Goal: Submit feedback/report problem

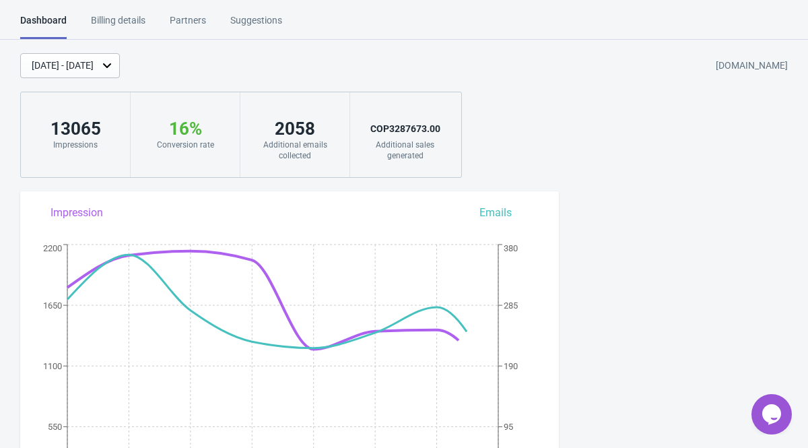
click at [762, 414] on icon "Opens Chat This icon Opens the chat window." at bounding box center [772, 415] width 22 height 22
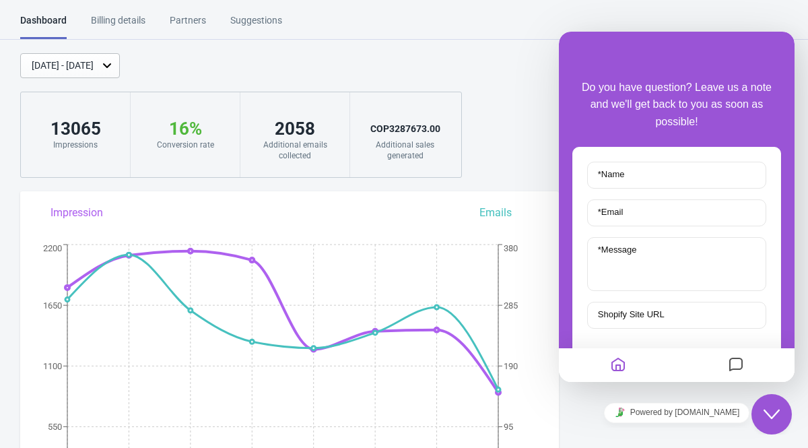
click at [738, 362] on icon "Messages" at bounding box center [736, 365] width 16 height 26
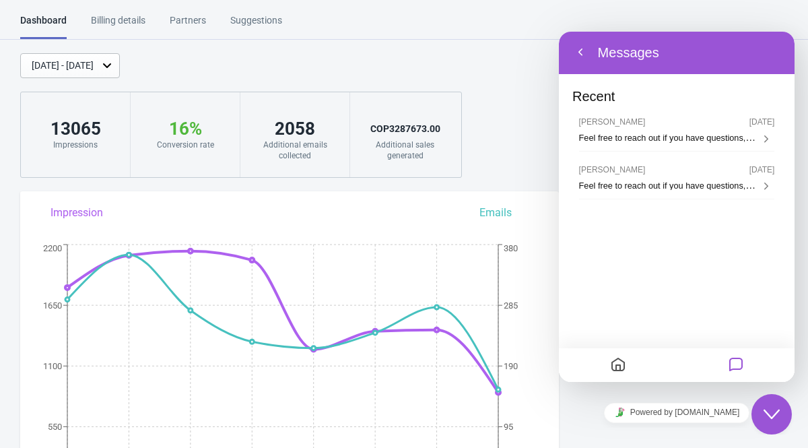
click at [616, 362] on icon "Home" at bounding box center [618, 365] width 16 height 26
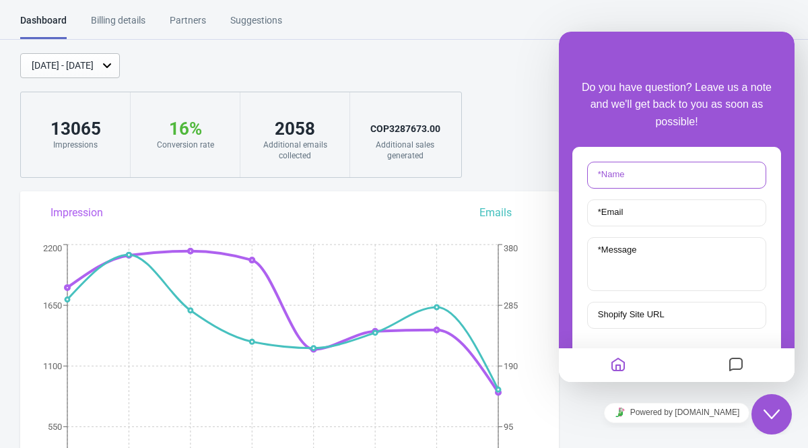
click at [656, 166] on input "* Name" at bounding box center [676, 175] width 179 height 27
type input "[PERSON_NAME]"
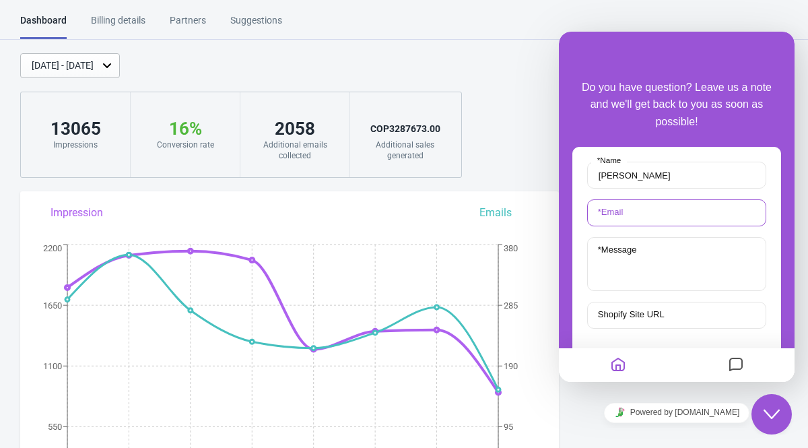
click at [655, 208] on input "* Email" at bounding box center [676, 212] width 179 height 27
type input "[EMAIL_ADDRESS][DOMAIN_NAME]"
click at [631, 313] on label "Shopify Site URL" at bounding box center [630, 314] width 79 height 10
click at [631, 313] on input "Shopify Site URL" at bounding box center [676, 315] width 179 height 27
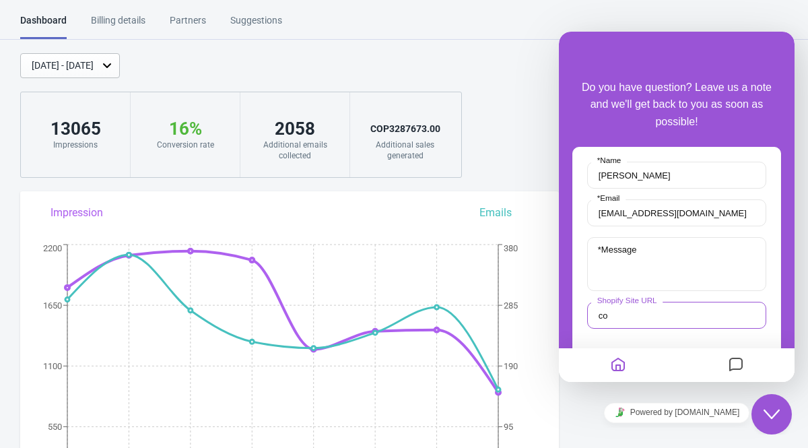
type input "c"
drag, startPoint x: 639, startPoint y: 316, endPoint x: 590, endPoint y: 320, distance: 49.3
click at [593, 316] on input "www.c" at bounding box center [676, 315] width 179 height 27
paste input "[URL][DOMAIN_NAME]"
type input "[URL][DOMAIN_NAME]"
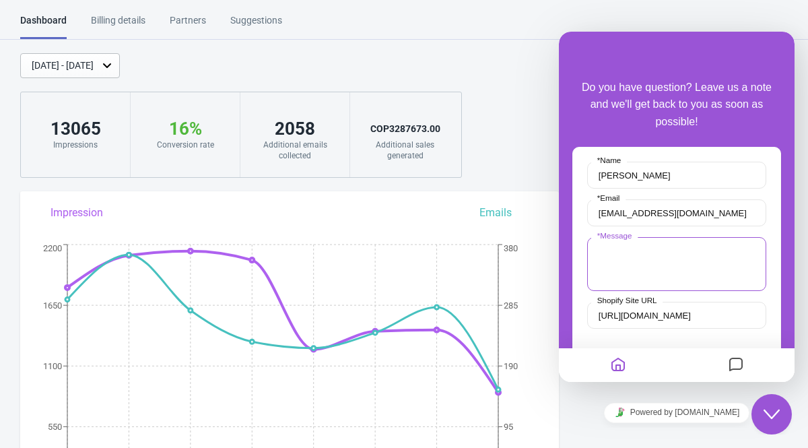
click at [653, 256] on textarea "* Message" at bounding box center [676, 264] width 179 height 54
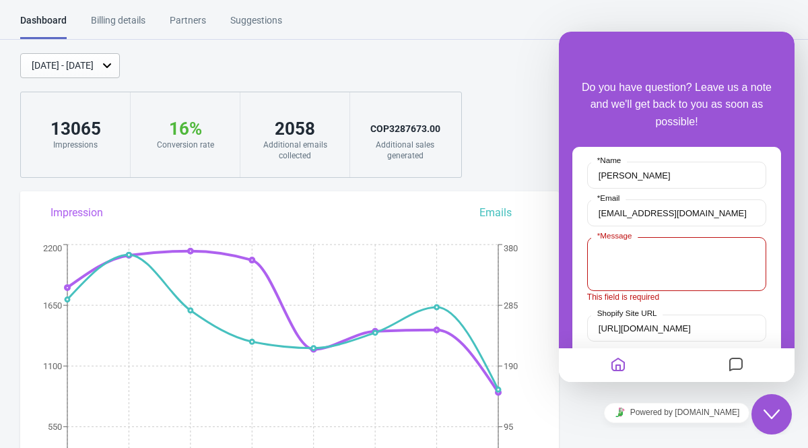
click at [613, 263] on textarea "* Message" at bounding box center [676, 264] width 179 height 54
paste textarea "We have been using the roulette for a week and it has generated good conversion…"
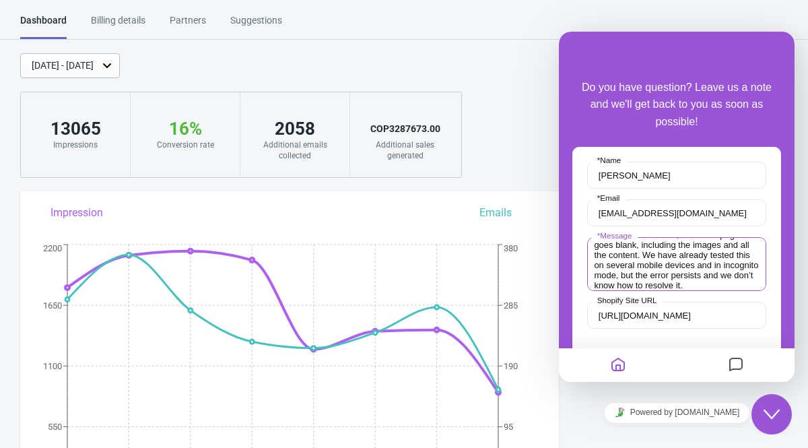
scroll to position [51, 0]
type textarea "We have been using the roulette for a week and it has generated good conversion…"
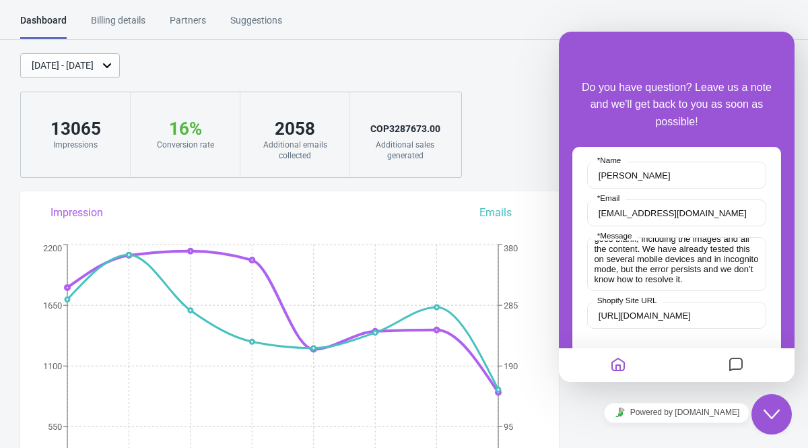
click at [773, 222] on div "[PERSON_NAME] * Name [EMAIL_ADDRESS][DOMAIN_NAME] * Email We have been using th…" at bounding box center [677, 272] width 209 height 251
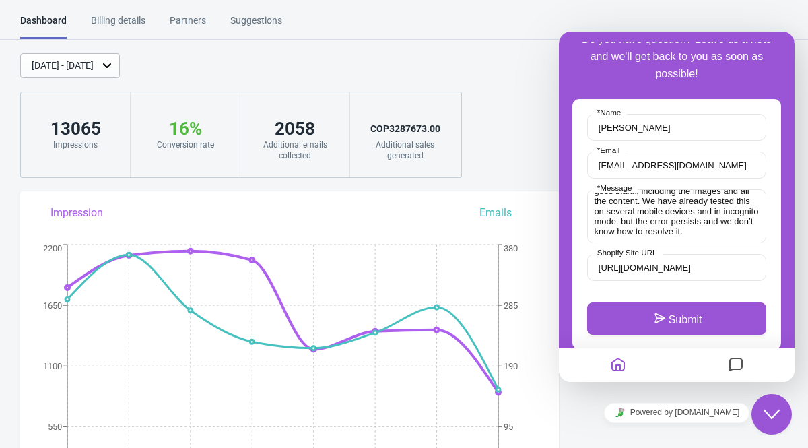
scroll to position [84, 0]
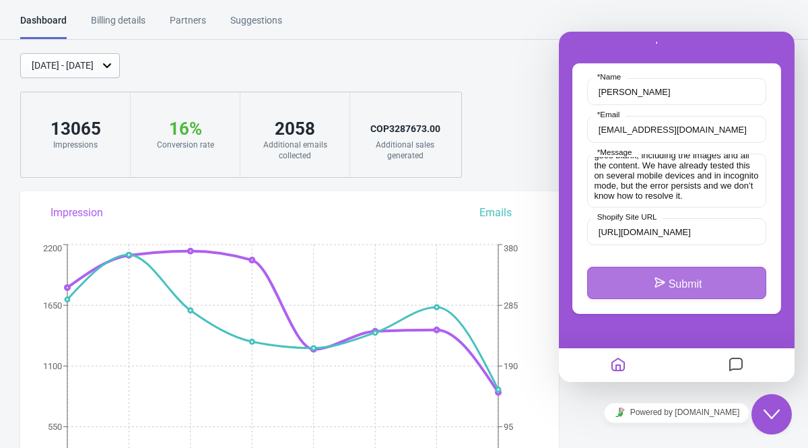
click at [686, 288] on button "Submit" at bounding box center [676, 283] width 179 height 32
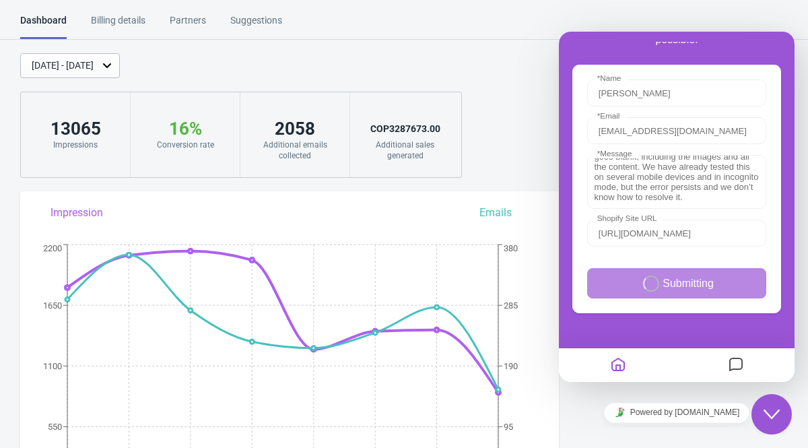
scroll to position [0, 0]
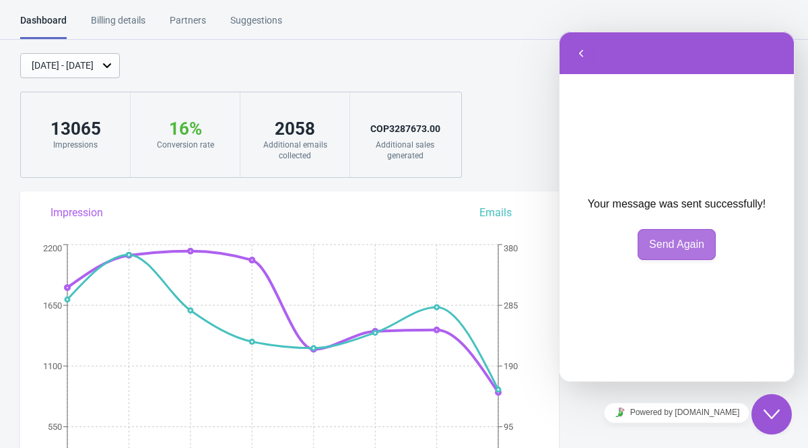
click at [684, 250] on button "Send Again" at bounding box center [677, 244] width 78 height 30
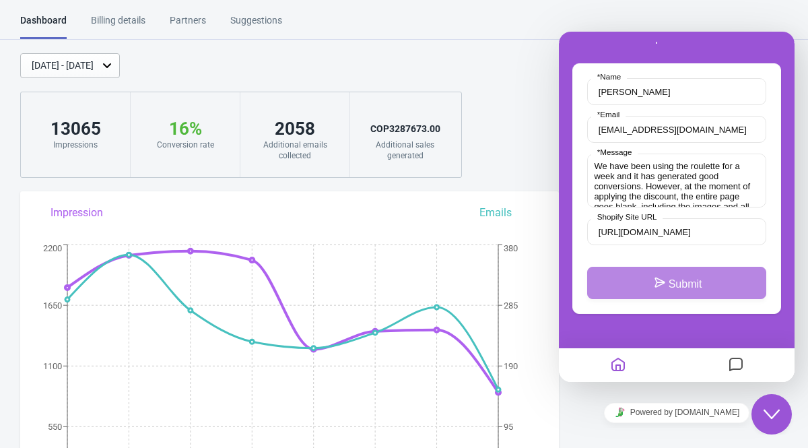
click at [626, 17] on div "Dashboard Billing details Partners Suggestions Dashboard Billing details Partne…" at bounding box center [404, 26] width 808 height 26
click at [779, 410] on div "Close Chat This icon closes the chat window." at bounding box center [772, 414] width 40 height 16
